Goal: Complete application form

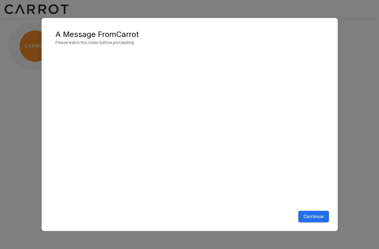
click at [321, 218] on button "Continue" at bounding box center [313, 216] width 31 height 12
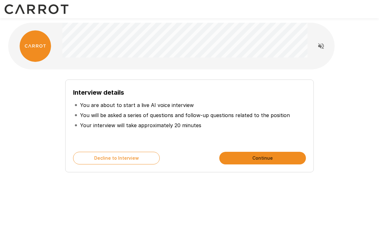
click at [243, 160] on button "Continue" at bounding box center [262, 158] width 87 height 13
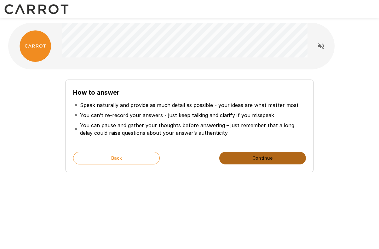
click at [243, 160] on button "Continue" at bounding box center [262, 158] width 87 height 13
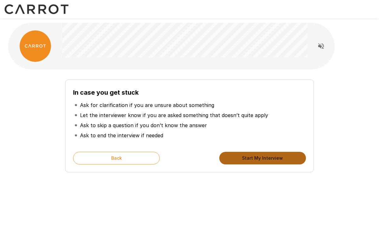
click at [243, 160] on button "Start My Interview" at bounding box center [262, 158] width 87 height 13
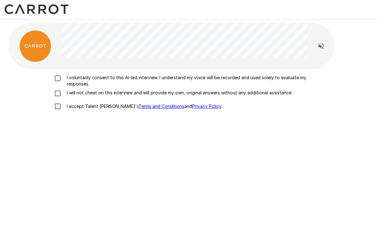
click at [89, 78] on p "I voluntarily consent to this AI-led interview. I understand my voice will be r…" at bounding box center [196, 80] width 264 height 13
click at [81, 92] on p "I will not cheat on this interview and will provide my own, original answers wi…" at bounding box center [178, 92] width 228 height 6
click at [81, 105] on p "I accept Talent Llama's Terms and Conditions and Privacy Policy ." at bounding box center [143, 106] width 158 height 6
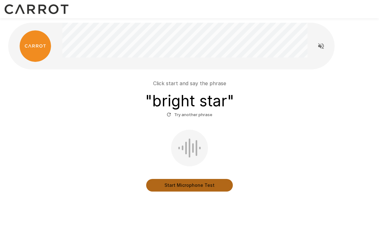
click at [171, 184] on button "Start Microphone Test" at bounding box center [189, 185] width 87 height 13
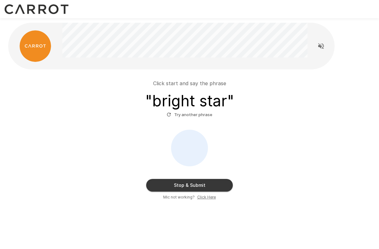
click at [171, 184] on button "Stop & Submit" at bounding box center [189, 185] width 87 height 13
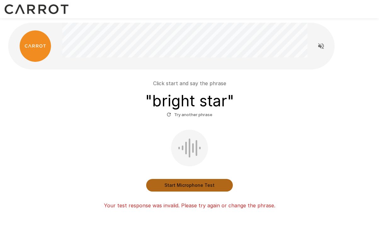
click at [171, 184] on button "Start Microphone Test" at bounding box center [189, 185] width 87 height 13
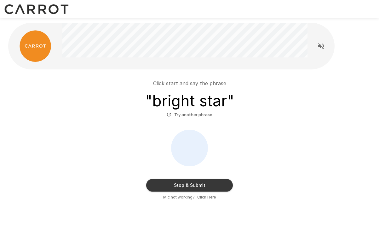
click at [171, 184] on button "Stop & Submit" at bounding box center [189, 185] width 87 height 13
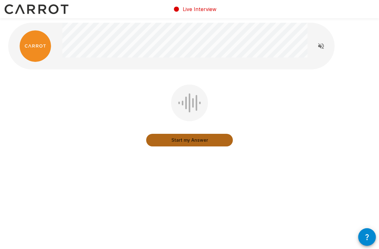
click at [183, 140] on button "Start my Answer" at bounding box center [189, 140] width 87 height 13
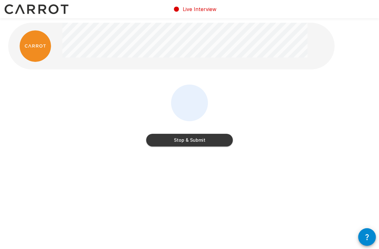
click at [183, 140] on button "Stop & Submit" at bounding box center [189, 140] width 87 height 13
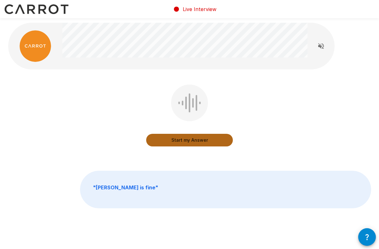
click at [186, 140] on button "Start my Answer" at bounding box center [189, 140] width 87 height 13
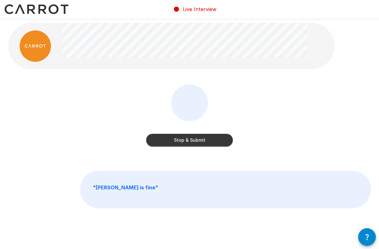
click at [186, 140] on button "Stop & Submit" at bounding box center [189, 140] width 87 height 13
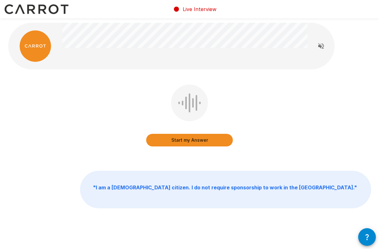
click at [186, 140] on button "Start my Answer" at bounding box center [189, 140] width 87 height 13
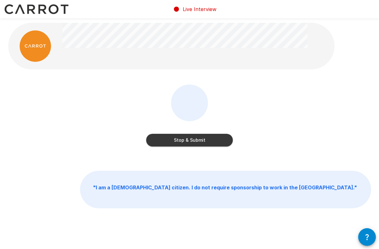
click at [186, 140] on button "Stop & Submit" at bounding box center [189, 140] width 87 height 13
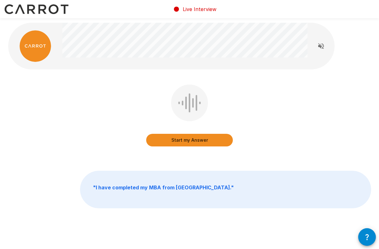
click at [186, 140] on button "Start my Answer" at bounding box center [189, 140] width 87 height 13
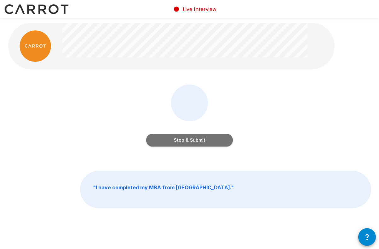
click at [186, 140] on button "Stop & Submit" at bounding box center [189, 140] width 87 height 13
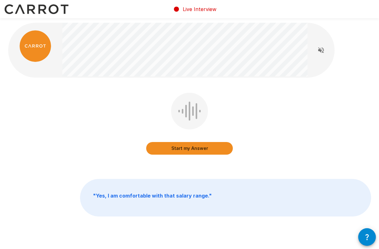
click at [179, 148] on button "Start my Answer" at bounding box center [189, 148] width 87 height 13
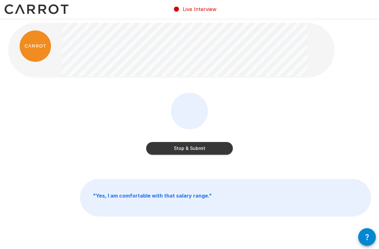
click at [179, 148] on button "Stop & Submit" at bounding box center [189, 148] width 87 height 13
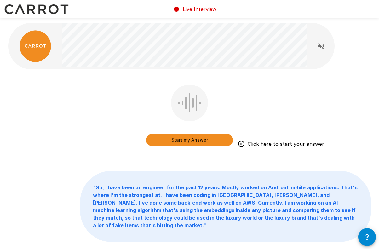
click at [195, 140] on button "Start my Answer" at bounding box center [189, 140] width 87 height 13
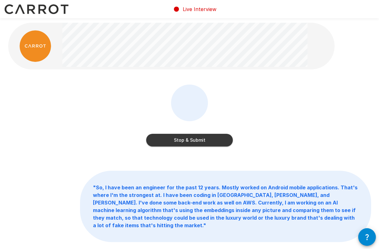
click at [195, 140] on button "Stop & Submit" at bounding box center [189, 140] width 87 height 13
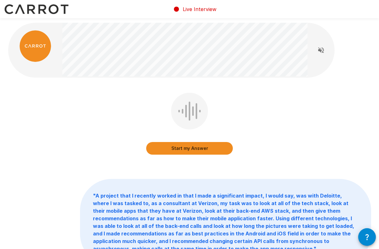
click at [196, 147] on button "Start my Answer" at bounding box center [189, 148] width 87 height 13
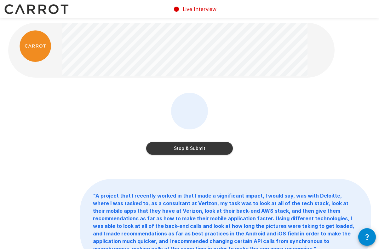
click at [188, 147] on button "Stop & Submit" at bounding box center [189, 148] width 87 height 13
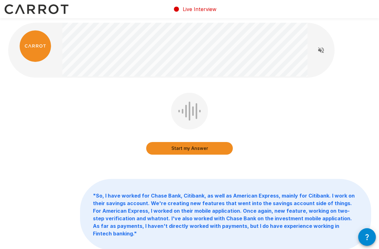
click at [192, 150] on button "Start my Answer" at bounding box center [189, 148] width 87 height 13
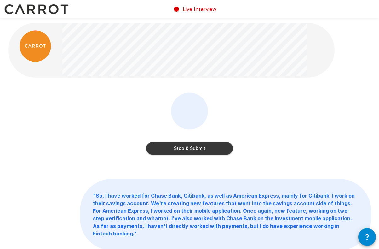
click at [192, 150] on button "Stop & Submit" at bounding box center [189, 148] width 87 height 13
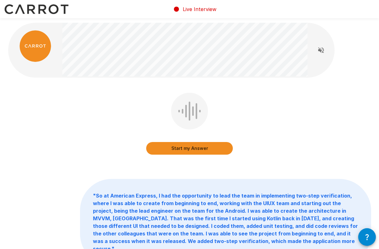
click at [191, 149] on button "Start my Answer" at bounding box center [189, 148] width 87 height 13
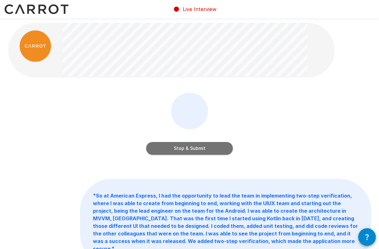
click at [191, 149] on button "Stop & Submit" at bounding box center [189, 148] width 87 height 13
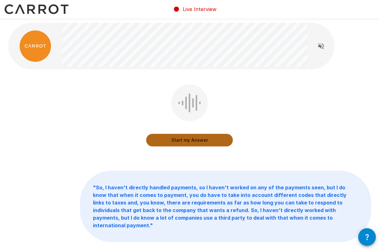
click at [196, 143] on button "Start my Answer" at bounding box center [189, 140] width 87 height 13
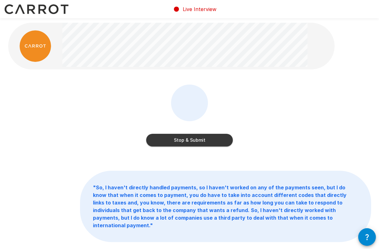
click at [169, 139] on button "Stop & Submit" at bounding box center [189, 140] width 87 height 13
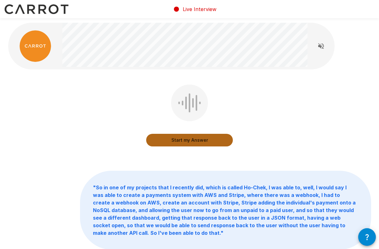
click at [176, 140] on button "Start my Answer" at bounding box center [189, 140] width 87 height 13
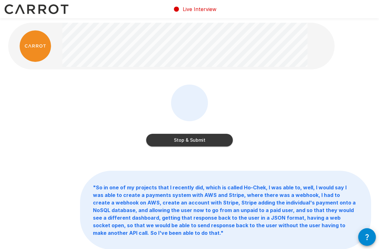
click at [176, 140] on button "Stop & Submit" at bounding box center [189, 140] width 87 height 13
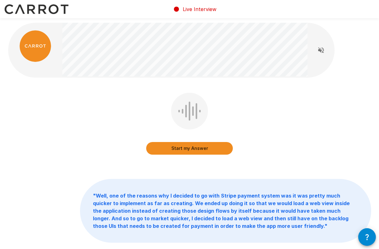
click at [182, 145] on button "Start my Answer" at bounding box center [189, 148] width 87 height 13
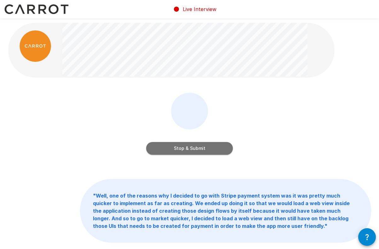
click at [187, 150] on button "Stop & Submit" at bounding box center [189, 148] width 87 height 13
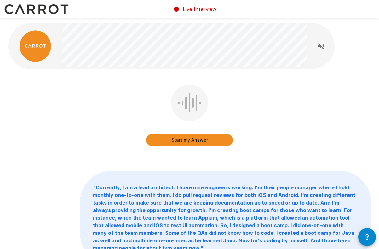
click at [187, 139] on button "Start my Answer" at bounding box center [189, 140] width 87 height 13
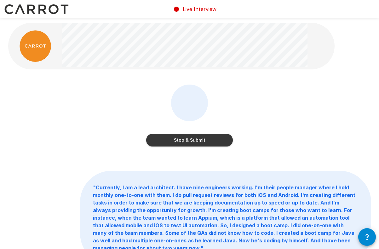
click at [187, 139] on button "Stop & Submit" at bounding box center [189, 140] width 87 height 13
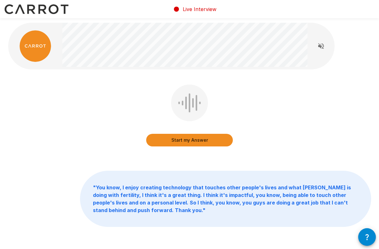
click at [187, 139] on button "Start my Answer" at bounding box center [189, 140] width 87 height 13
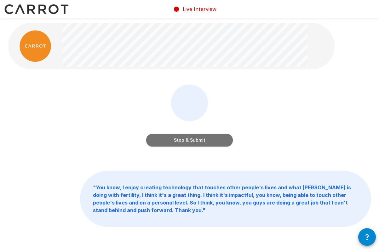
click at [167, 134] on button "Stop & Submit" at bounding box center [189, 140] width 87 height 13
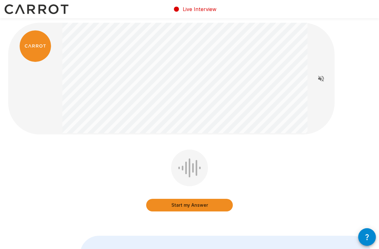
click at [171, 206] on button "Start my Answer" at bounding box center [189, 205] width 87 height 13
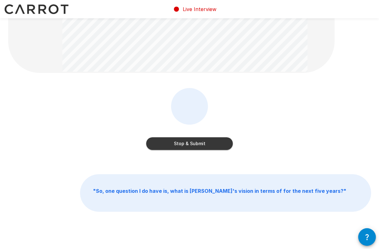
scroll to position [62, 0]
click at [195, 144] on button "Stop & Submit" at bounding box center [189, 143] width 87 height 13
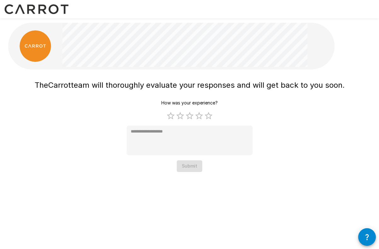
scroll to position [0, 0]
click at [210, 115] on label "5 Stars" at bounding box center [208, 115] width 9 height 9
type textarea "*"
click at [198, 169] on button "Submit" at bounding box center [190, 166] width 26 height 12
